Goal: Check status: Check status

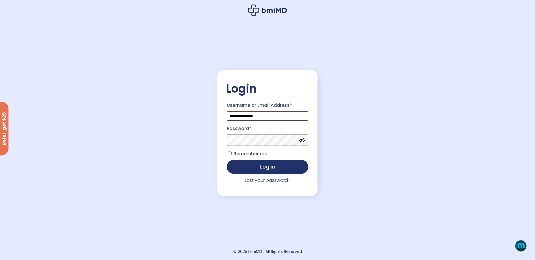
click at [302, 141] on button "Show password" at bounding box center [302, 140] width 6 height 6
click at [269, 170] on button "Log in" at bounding box center [267, 166] width 81 height 14
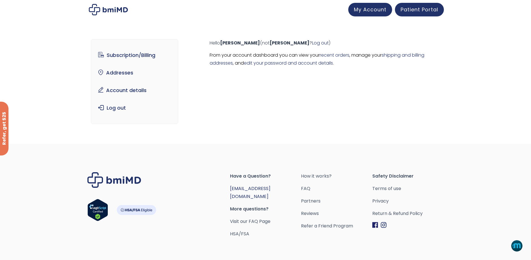
click at [255, 187] on link "[EMAIL_ADDRESS][DOMAIN_NAME]" at bounding box center [250, 192] width 40 height 14
click at [412, 92] on div "Subscription/Billing bmiRewards Addresses Account details Submit a Review Log o…" at bounding box center [265, 84] width 349 height 112
click at [332, 55] on link "recent orders" at bounding box center [335, 55] width 30 height 7
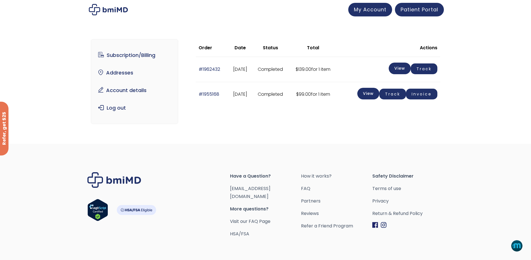
click at [428, 68] on link "Track" at bounding box center [424, 68] width 27 height 11
